Goal: Find specific page/section: Find specific page/section

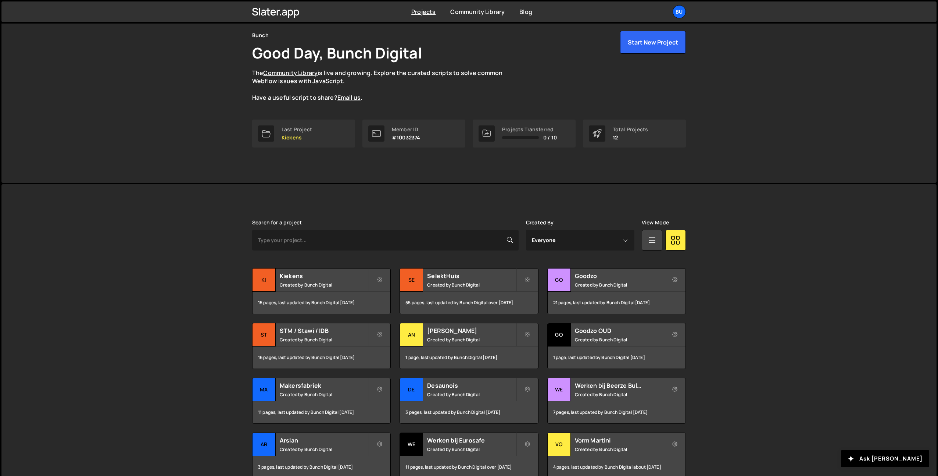
scroll to position [67, 0]
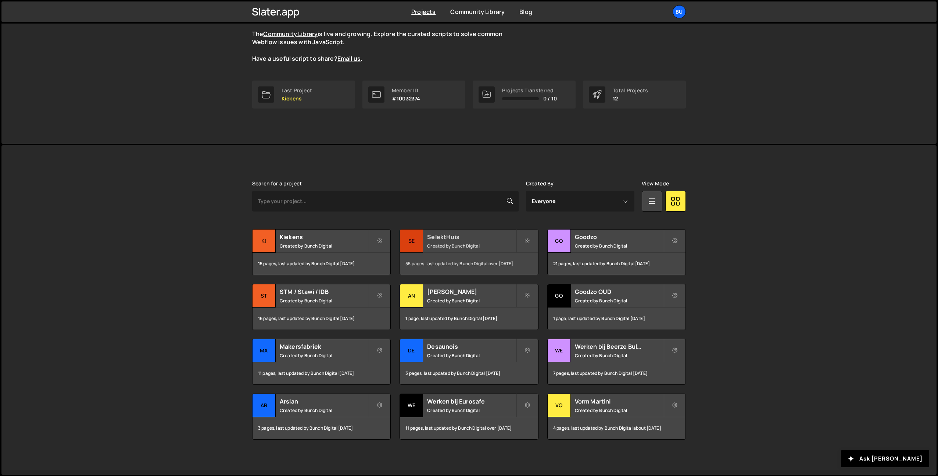
click at [491, 244] on small "Created by Bunch Digital" at bounding box center [471, 246] width 89 height 6
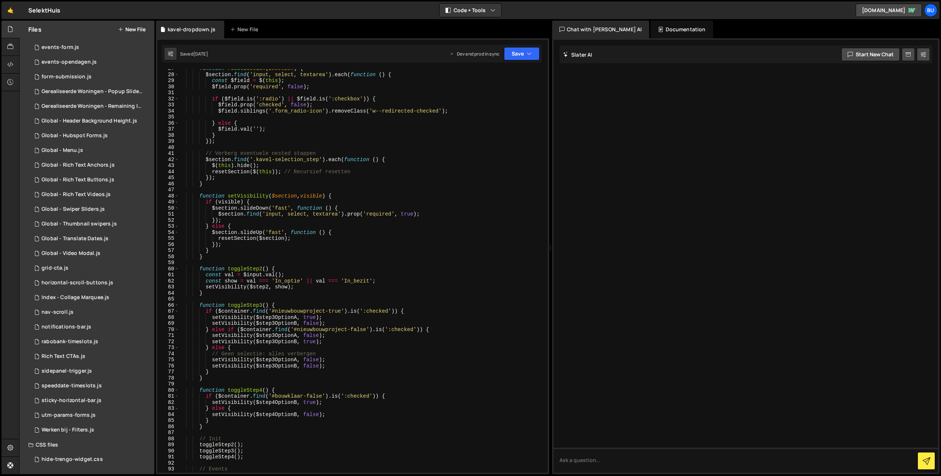
scroll to position [175, 0]
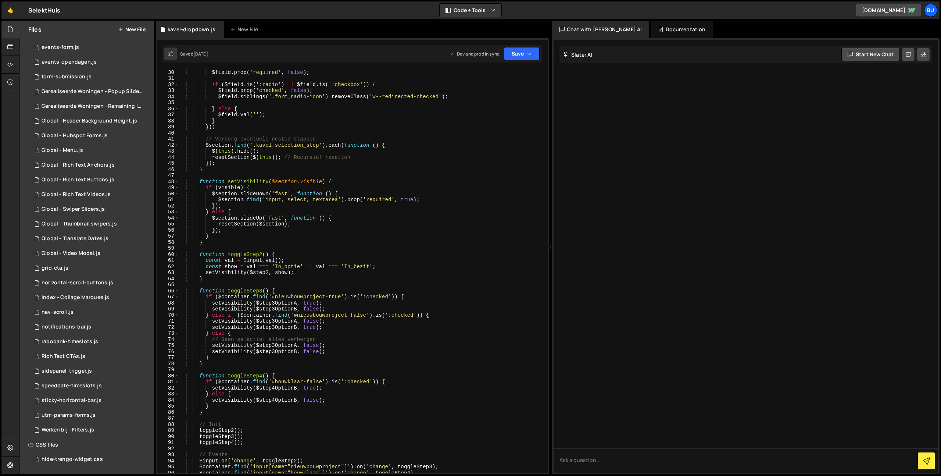
click at [244, 408] on div "const $field = $ ( this ) ; $field . prop ( 'required' , false ) ; if ( $field …" at bounding box center [362, 270] width 366 height 415
click at [226, 415] on div "const $field = $ ( this ) ; $field . prop ( 'required' , false ) ; if ( $field …" at bounding box center [362, 270] width 366 height 415
drag, startPoint x: 243, startPoint y: 404, endPoint x: 236, endPoint y: 404, distance: 7.0
click at [243, 404] on div "const $field = $ ( this ) ; $field . prop ( 'required' , false ) ; if ( $field …" at bounding box center [362, 270] width 366 height 415
click at [260, 393] on div "const $field = $ ( this ) ; $field . prop ( 'required' , false ) ; if ( $field …" at bounding box center [362, 270] width 366 height 415
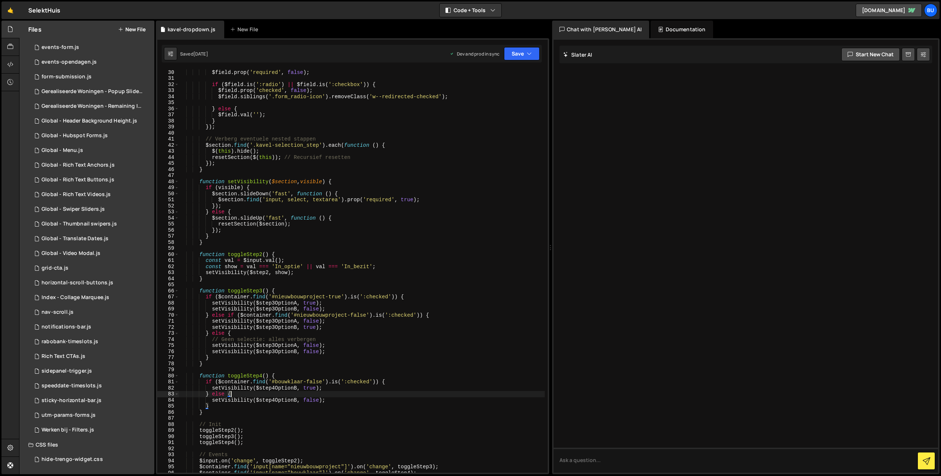
click at [343, 386] on div "const $field = $ ( this ) ; $field . prop ( 'required' , false ) ; if ( $field …" at bounding box center [362, 270] width 366 height 415
click at [336, 394] on div "const $field = $ ( this ) ; $field . prop ( 'required' , false ) ; if ( $field …" at bounding box center [362, 270] width 366 height 415
drag, startPoint x: 346, startPoint y: 398, endPoint x: 342, endPoint y: 395, distance: 5.7
click at [346, 398] on div "const $field = $ ( this ) ; $field . prop ( 'required' , false ) ; if ( $field …" at bounding box center [362, 270] width 366 height 415
click at [344, 391] on div "const $field = $ ( this ) ; $field . prop ( 'required' , false ) ; if ( $field …" at bounding box center [362, 270] width 366 height 415
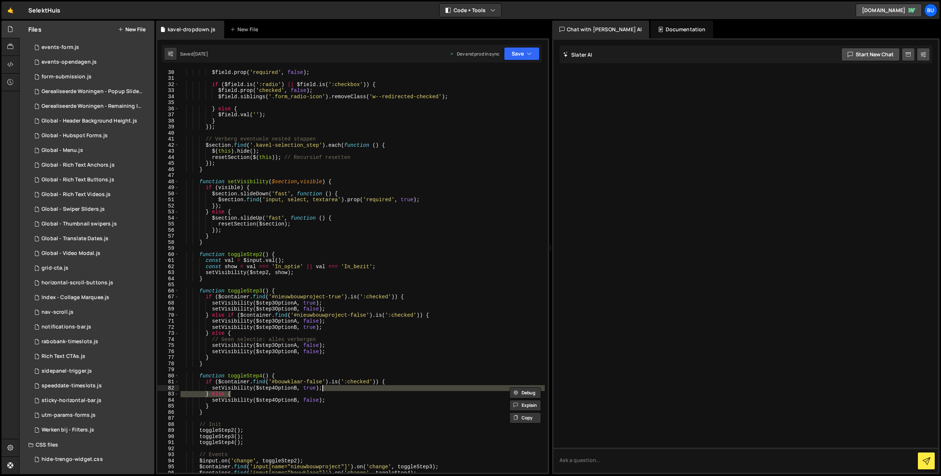
click at [337, 395] on div "const $field = $ ( this ) ; $field . prop ( 'required' , false ) ; if ( $field …" at bounding box center [362, 270] width 366 height 403
click at [343, 399] on div "const $field = $ ( this ) ; $field . prop ( 'required' , false ) ; if ( $field …" at bounding box center [362, 270] width 366 height 415
click at [343, 395] on div "const $field = $ ( this ) ; $field . prop ( 'required' , false ) ; if ( $field …" at bounding box center [362, 270] width 366 height 415
click at [353, 389] on div "const $field = $ ( this ) ; $field . prop ( 'required' , false ) ; if ( $field …" at bounding box center [362, 270] width 366 height 415
click at [344, 394] on div "const $field = $ ( this ) ; $field . prop ( 'required' , false ) ; if ( $field …" at bounding box center [362, 270] width 366 height 415
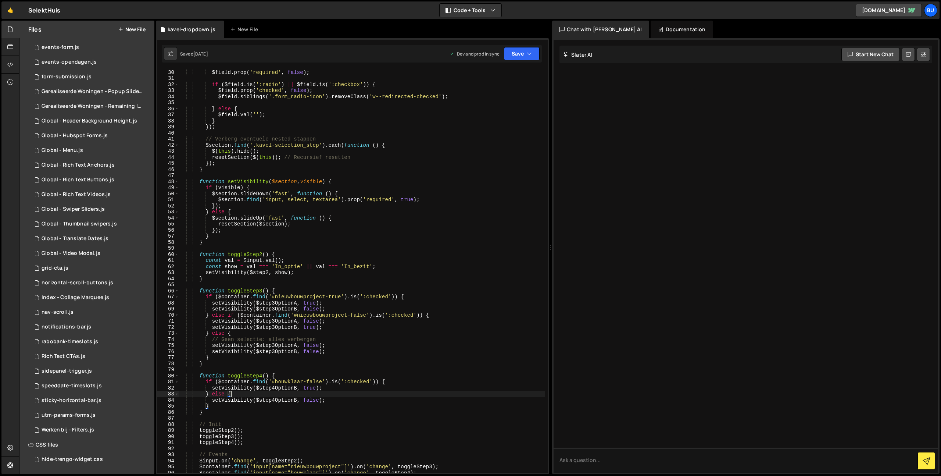
click at [351, 389] on div "const $field = $ ( this ) ; $field . prop ( 'required' , false ) ; if ( $field …" at bounding box center [362, 270] width 366 height 415
click at [351, 332] on div "const $field = $ ( this ) ; $field . prop ( 'required' , false ) ; if ( $field …" at bounding box center [362, 270] width 366 height 415
click at [360, 325] on div "const $field = $ ( this ) ; $field . prop ( 'required' , false ) ; if ( $field …" at bounding box center [362, 270] width 366 height 415
click at [360, 321] on div "const $field = $ ( this ) ; $field . prop ( 'required' , false ) ; if ( $field …" at bounding box center [362, 270] width 366 height 415
click at [359, 312] on div "const $field = $ ( this ) ; $field . prop ( 'required' , false ) ; if ( $field …" at bounding box center [362, 270] width 366 height 415
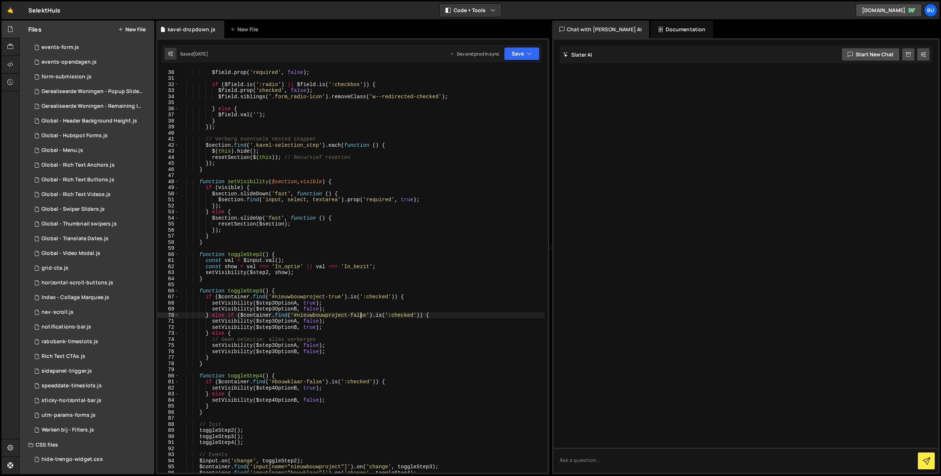
drag, startPoint x: 367, startPoint y: 306, endPoint x: 361, endPoint y: 306, distance: 5.5
click at [366, 306] on div "const $field = $ ( this ) ; $field . prop ( 'required' , false ) ; if ( $field …" at bounding box center [362, 270] width 366 height 415
click at [367, 306] on div "const $field = $ ( this ) ; $field . prop ( 'required' , false ) ; if ( $field …" at bounding box center [362, 270] width 366 height 415
click at [361, 308] on div "const $field = $ ( this ) ; $field . prop ( 'required' , false ) ; if ( $field …" at bounding box center [362, 270] width 366 height 415
click at [428, 301] on div "const $field = $ ( this ) ; $field . prop ( 'required' , false ) ; if ( $field …" at bounding box center [362, 270] width 366 height 415
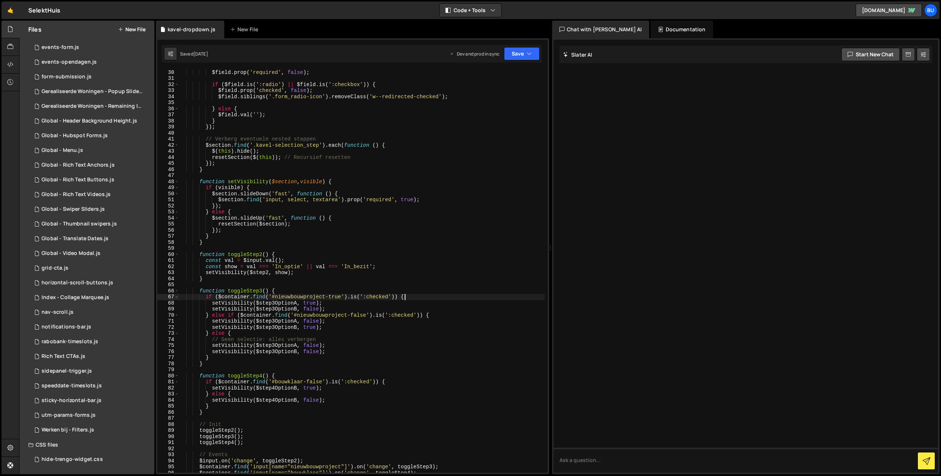
click at [425, 298] on div "const $field = $ ( this ) ; $field . prop ( 'required' , false ) ; if ( $field …" at bounding box center [362, 270] width 366 height 415
click at [314, 273] on div "const $field = $ ( this ) ; $field . prop ( 'required' , false ) ; if ( $field …" at bounding box center [362, 270] width 366 height 415
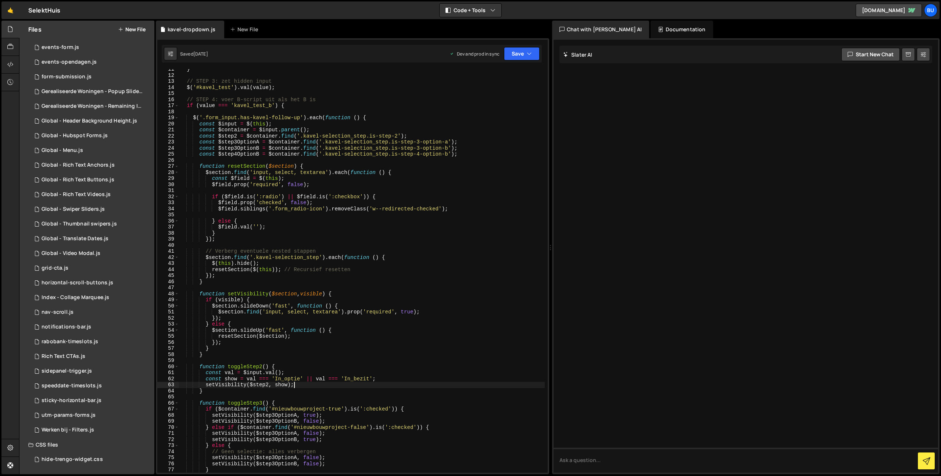
scroll to position [64, 0]
click at [305, 103] on div "} // STEP 3: zet hidden input $ ( '#kavel_test' ) . val ( value ) ; // STEP 4: …" at bounding box center [362, 273] width 366 height 415
click at [336, 104] on div "} // STEP 3: zet hidden input $ ( '#kavel_test' ) . val ( value ) ; // STEP 4: …" at bounding box center [362, 273] width 366 height 415
click at [307, 107] on div "} // STEP 3: zet hidden input $ ( '#kavel_test' ) . val ( value ) ; // STEP 4: …" at bounding box center [362, 273] width 366 height 415
drag, startPoint x: 343, startPoint y: 103, endPoint x: 328, endPoint y: 103, distance: 14.7
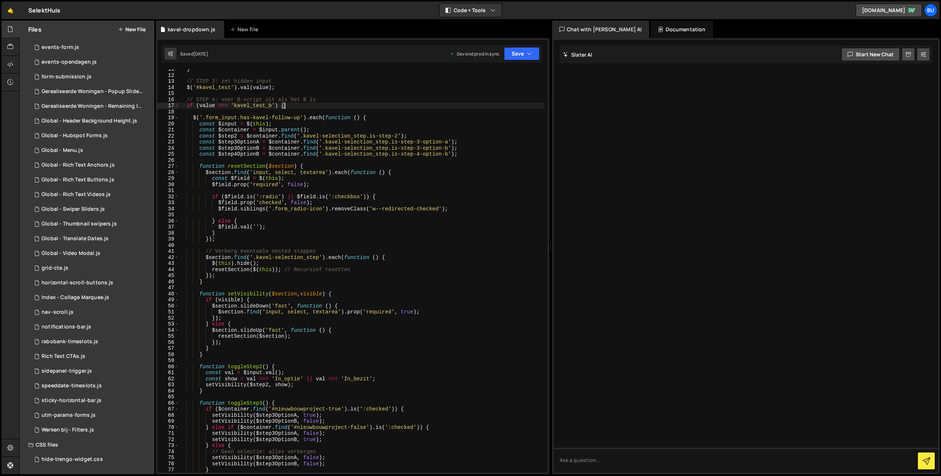
click at [343, 103] on div "} // STEP 3: zet hidden input $ ( '#kavel_test' ) . val ( value ) ; // STEP 4: …" at bounding box center [362, 273] width 366 height 415
drag, startPoint x: 314, startPoint y: 106, endPoint x: 319, endPoint y: 104, distance: 5.4
click at [314, 106] on div "} // STEP 3: zet hidden input $ ( '#kavel_test' ) . val ( value ) ; // STEP 4: …" at bounding box center [362, 273] width 366 height 415
click at [346, 103] on div "} // STEP 3: zet hidden input $ ( '#kavel_test' ) . val ( value ) ; // STEP 4: …" at bounding box center [362, 273] width 366 height 415
click at [313, 105] on div "} // STEP 3: zet hidden input $ ( '#kavel_test' ) . val ( value ) ; // STEP 4: …" at bounding box center [362, 273] width 366 height 415
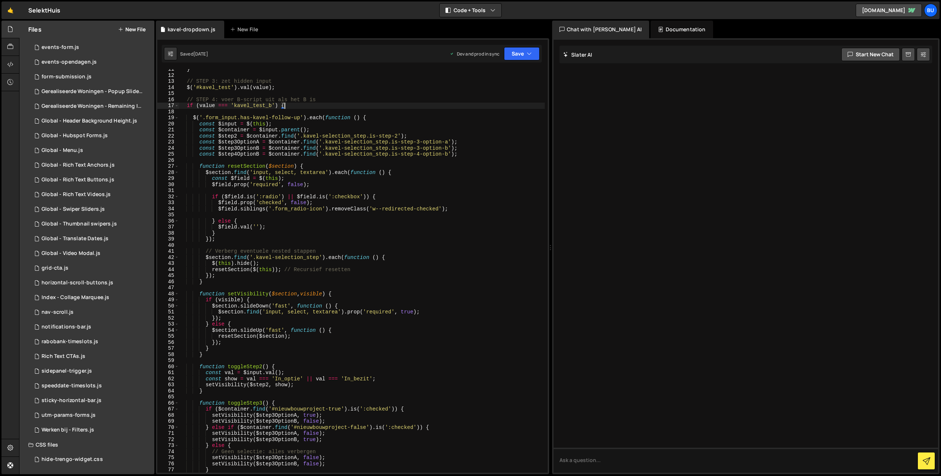
drag, startPoint x: 345, startPoint y: 103, endPoint x: 333, endPoint y: 101, distance: 12.3
click at [345, 103] on div "} // STEP 3: zet hidden input $ ( '#kavel_test' ) . val ( value ) ; // STEP 4: …" at bounding box center [362, 273] width 366 height 415
click at [310, 105] on div "} // STEP 3: zet hidden input $ ( '#kavel_test' ) . val ( value ) ; // STEP 4: …" at bounding box center [362, 273] width 366 height 415
drag, startPoint x: 346, startPoint y: 102, endPoint x: 329, endPoint y: 100, distance: 17.4
click at [344, 101] on div "} // STEP 3: zet hidden input $ ( '#kavel_test' ) . val ( value ) ; // STEP 4: …" at bounding box center [362, 273] width 366 height 415
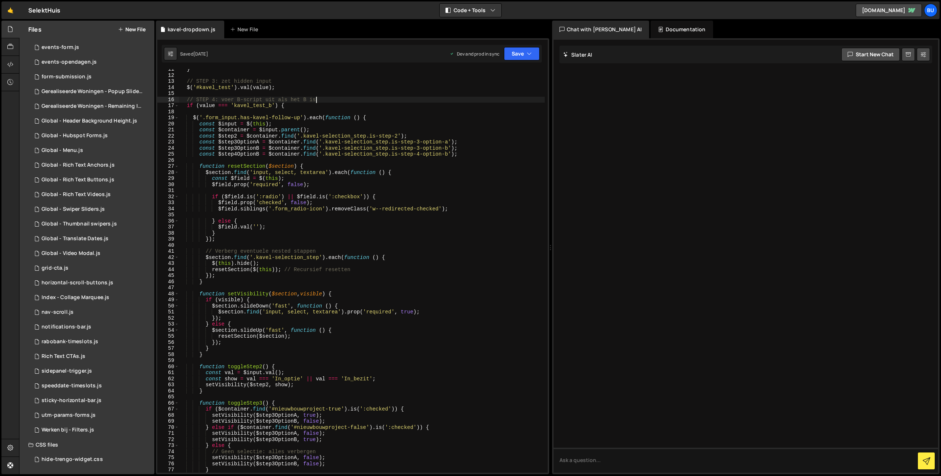
click at [318, 103] on div "} // STEP 3: zet hidden input $ ( '#kavel_test' ) . val ( value ) ; // STEP 4: …" at bounding box center [362, 273] width 366 height 415
drag, startPoint x: 348, startPoint y: 101, endPoint x: 329, endPoint y: 100, distance: 19.1
click at [348, 101] on div "} // STEP 3: zet hidden input $ ( '#kavel_test' ) . val ( value ) ; // STEP 4: …" at bounding box center [362, 273] width 366 height 415
click at [321, 104] on div "} // STEP 3: zet hidden input $ ( '#kavel_test' ) . val ( value ) ; // STEP 4: …" at bounding box center [362, 273] width 366 height 415
click at [345, 102] on div "} // STEP 3: zet hidden input $ ( '#kavel_test' ) . val ( value ) ; // STEP 4: …" at bounding box center [362, 273] width 366 height 415
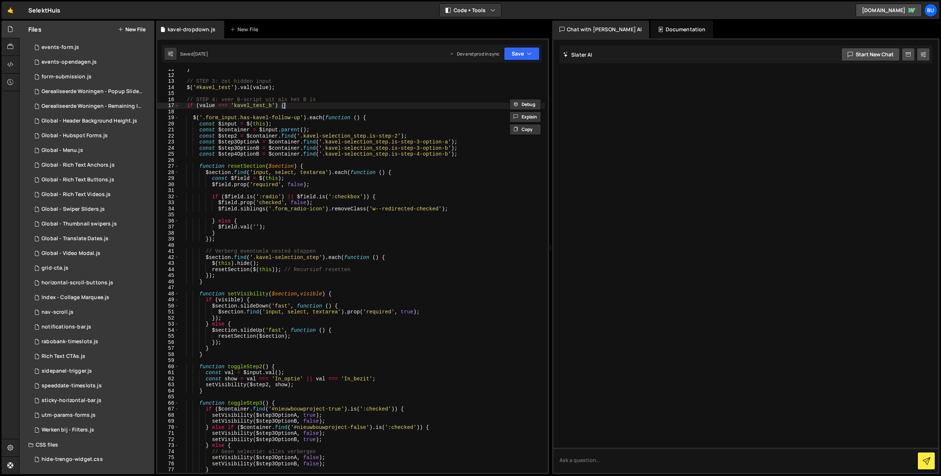
drag, startPoint x: 349, startPoint y: 103, endPoint x: 338, endPoint y: 102, distance: 10.3
click at [349, 103] on div "} // STEP 3: zet hidden input $ ( '#kavel_test' ) . val ( value ) ; // STEP 4: …" at bounding box center [362, 273] width 366 height 415
click at [325, 107] on div "} // STEP 3: zet hidden input $ ( '#kavel_test' ) . val ( value ) ; // STEP 4: …" at bounding box center [362, 273] width 366 height 415
click at [347, 103] on div "} // STEP 3: zet hidden input $ ( '#kavel_test' ) . val ( value ) ; // STEP 4: …" at bounding box center [362, 273] width 366 height 415
click at [317, 108] on div "} // STEP 3: zet hidden input $ ( '#kavel_test' ) . val ( value ) ; // STEP 4: …" at bounding box center [362, 273] width 366 height 415
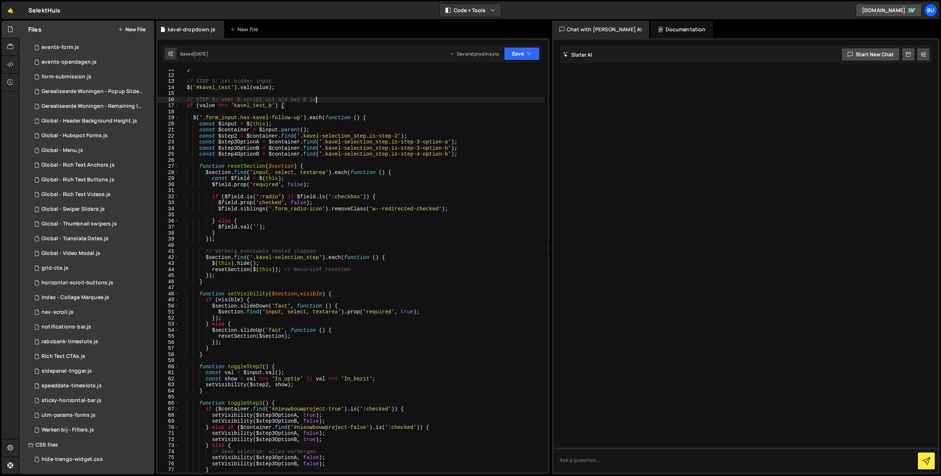
click at [347, 102] on div "} // STEP 3: zet hidden input $ ( '#kavel_test' ) . val ( value ) ; // STEP 4: …" at bounding box center [362, 273] width 366 height 415
type textarea "// STEP 4: voer B-script uit als het B is"
